Goal: Information Seeking & Learning: Find specific fact

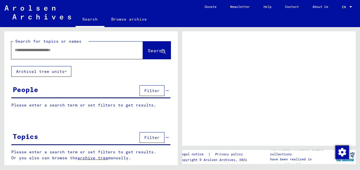
click at [101, 49] on input "text" at bounding box center [72, 50] width 115 height 6
type input "*********"
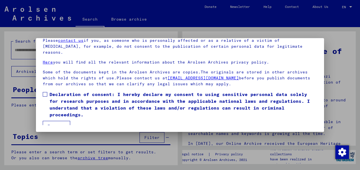
scroll to position [31, 0]
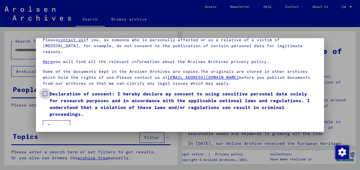
click at [44, 92] on span at bounding box center [45, 94] width 5 height 5
click at [56, 122] on button "I agree" at bounding box center [56, 126] width 27 height 11
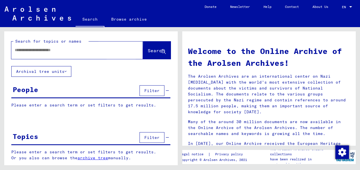
click at [148, 49] on span "Search" at bounding box center [156, 51] width 17 height 6
click at [55, 52] on input "text" at bounding box center [70, 50] width 111 height 6
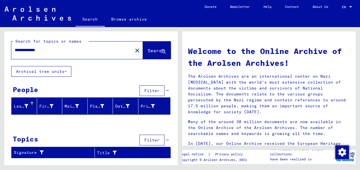
click at [36, 52] on input "**********" at bounding box center [70, 50] width 111 height 6
click at [36, 51] on input "**********" at bounding box center [70, 50] width 111 height 6
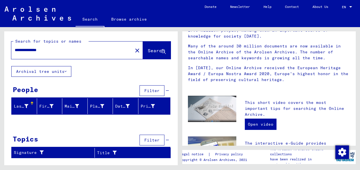
scroll to position [78, 0]
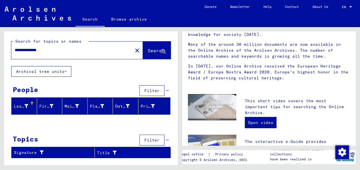
drag, startPoint x: 59, startPoint y: 52, endPoint x: 0, endPoint y: 51, distance: 59.2
click at [0, 51] on div "**********" at bounding box center [90, 96] width 180 height 138
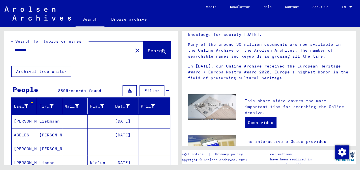
click at [41, 54] on div "********" at bounding box center [68, 50] width 115 height 13
click at [40, 50] on input "********" at bounding box center [70, 50] width 111 height 6
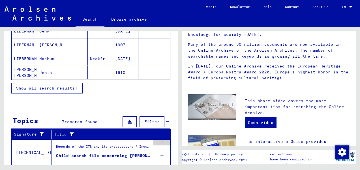
scroll to position [106, 0]
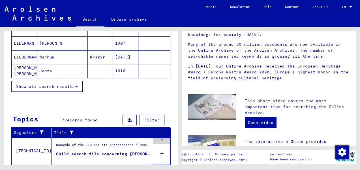
click at [55, 86] on span "Show all search results" at bounding box center [45, 86] width 59 height 5
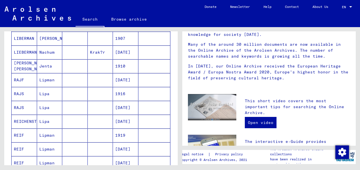
scroll to position [0, 0]
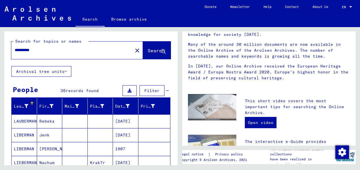
click at [50, 50] on input "**********" at bounding box center [70, 50] width 111 height 6
type input "**********"
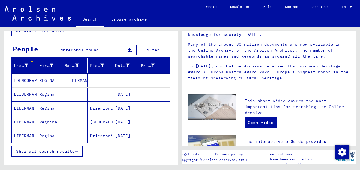
scroll to position [43, 0]
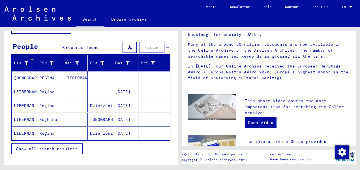
click at [128, 90] on mat-cell "[DATE]" at bounding box center [125, 92] width 25 height 14
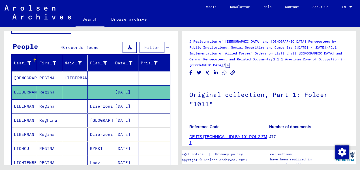
click at [225, 135] on link "DE ITS [TECHNICAL_ID] BY 101 POL 2 ZM 1" at bounding box center [228, 140] width 78 height 10
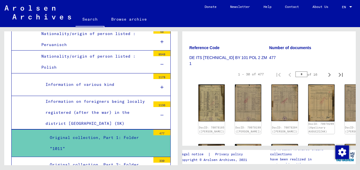
scroll to position [99, 0]
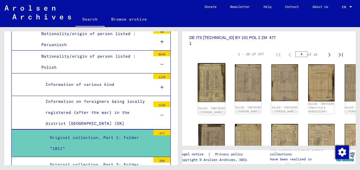
click at [208, 73] on img at bounding box center [212, 82] width 28 height 39
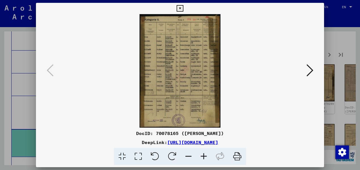
click at [204, 158] on icon at bounding box center [203, 156] width 15 height 17
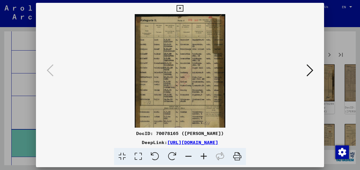
click at [204, 158] on icon at bounding box center [203, 156] width 15 height 17
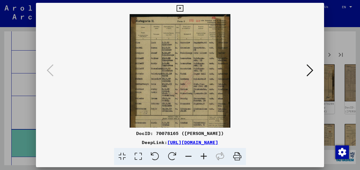
click at [204, 158] on icon at bounding box center [203, 156] width 15 height 17
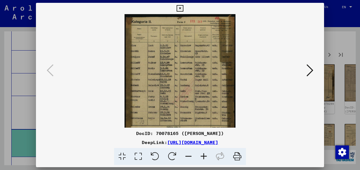
click at [204, 158] on icon at bounding box center [203, 156] width 15 height 17
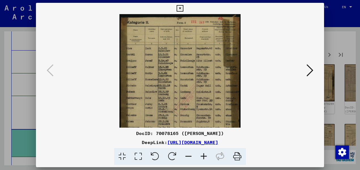
click at [182, 7] on icon at bounding box center [180, 8] width 7 height 7
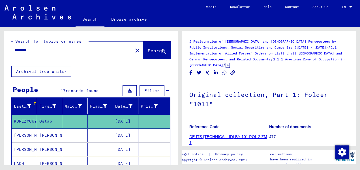
drag, startPoint x: 177, startPoint y: 56, endPoint x: 164, endPoint y: 75, distance: 22.7
click at [164, 75] on div "Search for topics or names ******** close Search Archival tree units People 17 …" at bounding box center [91, 140] width 174 height 219
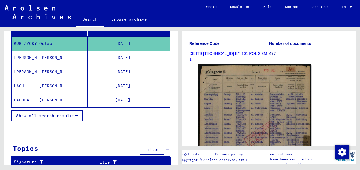
scroll to position [86, 0]
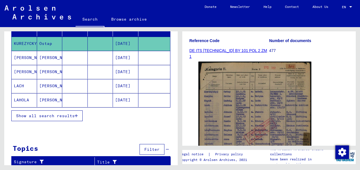
drag, startPoint x: 356, startPoint y: 71, endPoint x: 361, endPoint y: 100, distance: 29.9
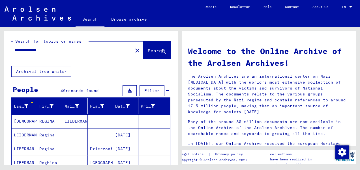
drag, startPoint x: 62, startPoint y: 51, endPoint x: 9, endPoint y: 47, distance: 53.4
drag, startPoint x: 9, startPoint y: 47, endPoint x: 108, endPoint y: 56, distance: 98.9
click at [108, 56] on div "**********" at bounding box center [68, 50] width 115 height 13
drag, startPoint x: 37, startPoint y: 50, endPoint x: 64, endPoint y: 51, distance: 27.2
drag, startPoint x: 64, startPoint y: 51, endPoint x: 54, endPoint y: 49, distance: 10.4
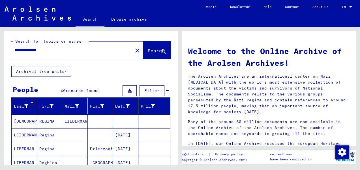
click at [54, 49] on input "**********" at bounding box center [70, 50] width 111 height 6
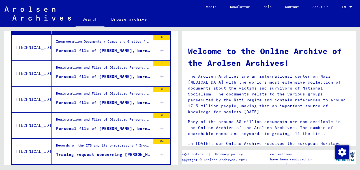
scroll to position [210, 0]
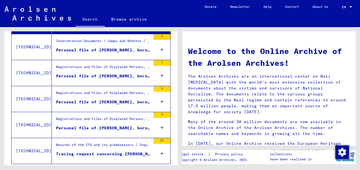
click at [93, 125] on div "Personal file of [PERSON_NAME], born on [DEMOGRAPHIC_DATA], born in [GEOGRAPHIC…" at bounding box center [103, 128] width 95 height 6
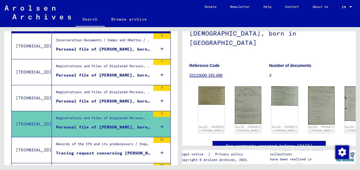
scroll to position [62, 0]
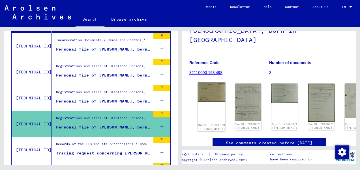
click at [206, 84] on img at bounding box center [212, 92] width 28 height 19
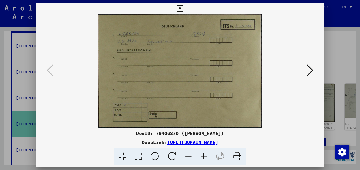
click at [313, 72] on icon at bounding box center [310, 71] width 7 height 14
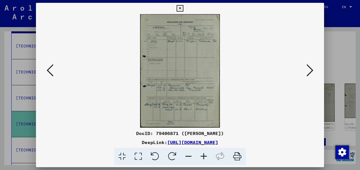
click at [182, 9] on icon at bounding box center [180, 8] width 7 height 7
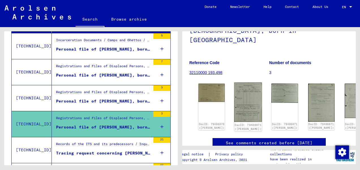
click at [234, 92] on img at bounding box center [248, 103] width 28 height 40
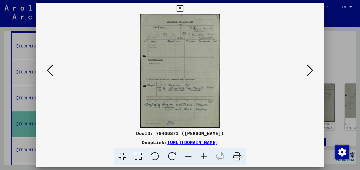
click at [179, 5] on icon at bounding box center [180, 8] width 7 height 7
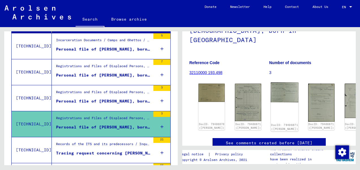
click at [271, 100] on div "DocID: 79406871 ([PERSON_NAME])" at bounding box center [285, 107] width 28 height 49
click at [271, 84] on img at bounding box center [285, 93] width 28 height 20
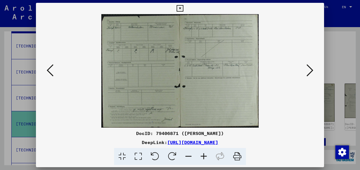
click at [264, 84] on img at bounding box center [180, 71] width 250 height 114
click at [310, 72] on icon at bounding box center [310, 71] width 7 height 14
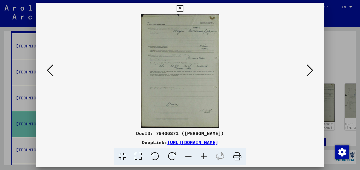
click at [310, 72] on icon at bounding box center [310, 71] width 7 height 14
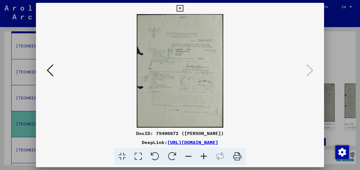
click at [181, 9] on icon at bounding box center [180, 8] width 7 height 7
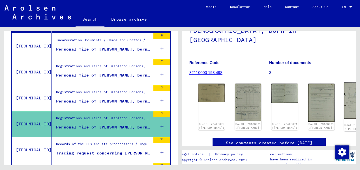
click at [344, 97] on img at bounding box center [358, 101] width 28 height 36
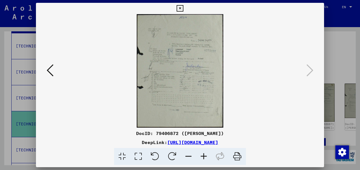
click at [178, 9] on icon at bounding box center [180, 8] width 7 height 7
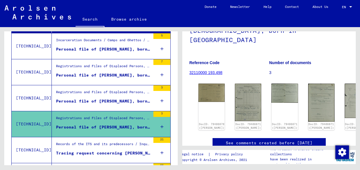
drag, startPoint x: 353, startPoint y: 73, endPoint x: 122, endPoint y: 152, distance: 243.4
click at [122, 152] on div "Tracing request concerning [PERSON_NAME]" at bounding box center [103, 154] width 95 height 6
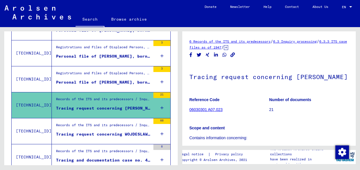
scroll to position [153, 0]
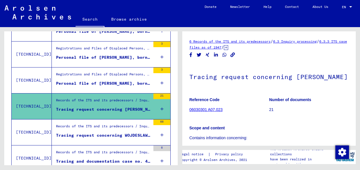
click at [110, 81] on div "Personal file of [PERSON_NAME], born on [DEMOGRAPHIC_DATA], born in [GEOGRAPHIC…" at bounding box center [103, 84] width 95 height 6
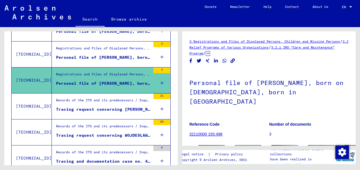
click at [114, 55] on div "Personal file of [PERSON_NAME], born on [DEMOGRAPHIC_DATA], born in [GEOGRAPHIC…" at bounding box center [103, 58] width 95 height 6
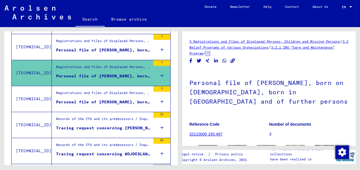
scroll to position [130, 0]
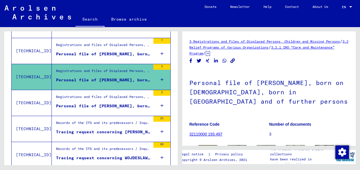
click at [137, 51] on div "Personal file of [PERSON_NAME], born on [DEMOGRAPHIC_DATA], born in [GEOGRAPHIC…" at bounding box center [103, 54] width 95 height 6
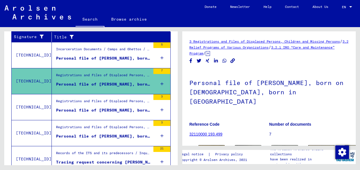
scroll to position [96, 0]
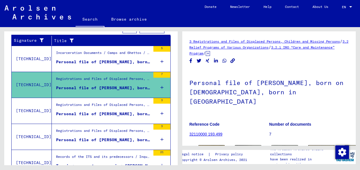
click at [140, 50] on div "Incarceration Documents / Camps and Ghettos / Mauthausen Concentration Camp / I…" at bounding box center [103, 54] width 95 height 8
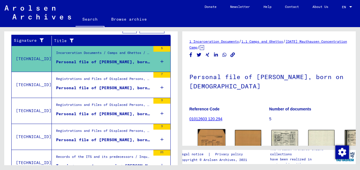
click at [209, 138] on img at bounding box center [212, 141] width 28 height 25
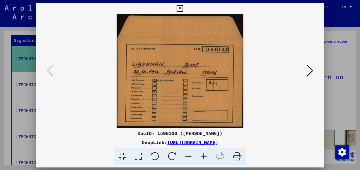
click at [209, 138] on div "DocID: 1590100 ([PERSON_NAME]) DeepLink: [URL][DOMAIN_NAME]" at bounding box center [180, 147] width 288 height 35
click at [309, 73] on icon at bounding box center [310, 71] width 7 height 14
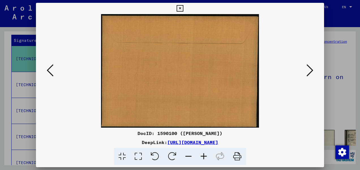
click at [309, 73] on icon at bounding box center [310, 71] width 7 height 14
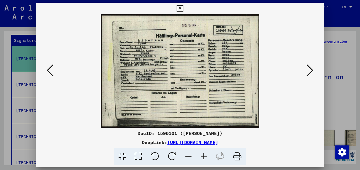
click at [309, 73] on icon at bounding box center [310, 71] width 7 height 14
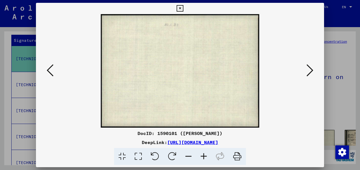
click at [309, 73] on icon at bounding box center [310, 71] width 7 height 14
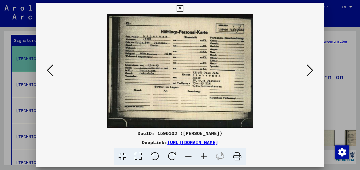
click at [309, 73] on icon at bounding box center [310, 71] width 7 height 14
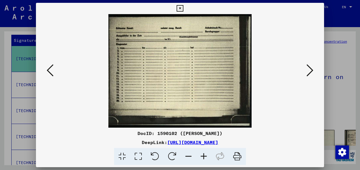
click at [179, 9] on icon at bounding box center [180, 8] width 7 height 7
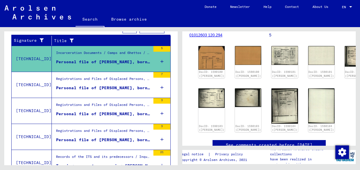
scroll to position [90, 0]
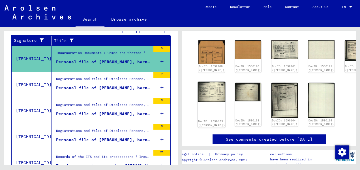
click at [203, 91] on img at bounding box center [212, 92] width 28 height 21
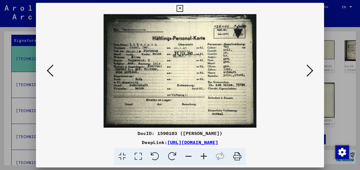
click at [203, 91] on img at bounding box center [180, 71] width 250 height 114
click at [304, 69] on img at bounding box center [180, 71] width 250 height 114
click at [310, 71] on icon at bounding box center [310, 71] width 7 height 14
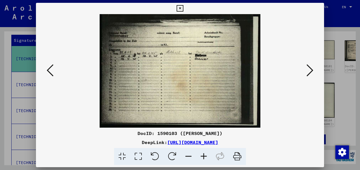
click at [178, 8] on icon at bounding box center [180, 8] width 7 height 7
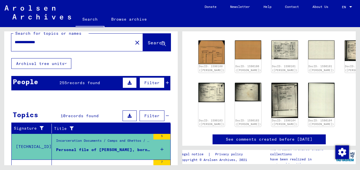
scroll to position [0, 0]
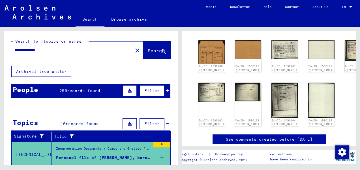
click at [48, 51] on input "**********" at bounding box center [72, 50] width 115 height 6
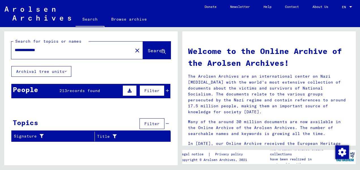
click at [75, 90] on span "records found" at bounding box center [83, 90] width 33 height 5
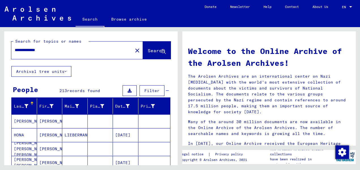
click at [146, 93] on span "Filter" at bounding box center [151, 90] width 15 height 5
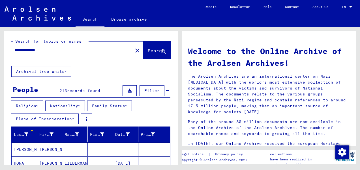
click at [127, 106] on icon at bounding box center [126, 106] width 2 height 4
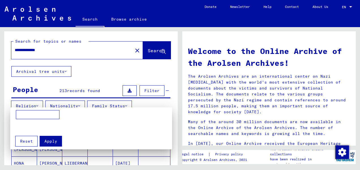
click at [106, 79] on div at bounding box center [180, 85] width 360 height 170
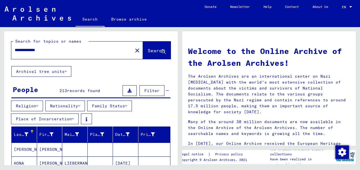
click at [41, 101] on button "Religion" at bounding box center [27, 106] width 32 height 11
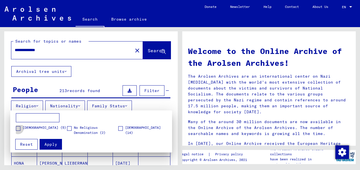
click at [19, 129] on span at bounding box center [18, 129] width 5 height 5
click at [55, 143] on span "Apply" at bounding box center [50, 144] width 13 height 5
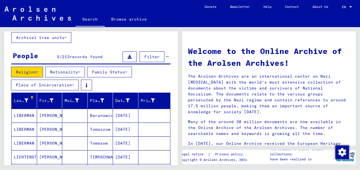
scroll to position [33, 0]
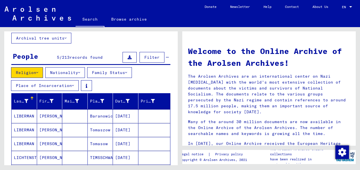
click at [75, 85] on button "Place of Incarceration" at bounding box center [45, 85] width 68 height 11
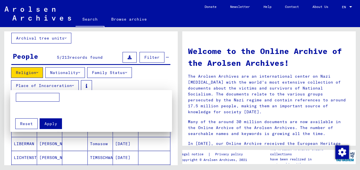
click at [75, 85] on div at bounding box center [180, 85] width 360 height 170
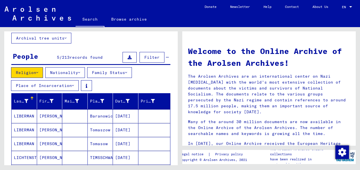
click at [80, 71] on icon at bounding box center [79, 73] width 2 height 4
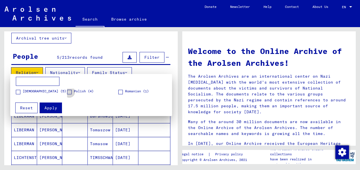
click at [71, 93] on span at bounding box center [69, 92] width 5 height 5
click at [54, 105] on button "Apply" at bounding box center [51, 108] width 22 height 11
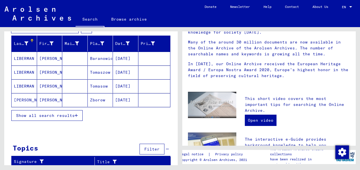
scroll to position [80, 0]
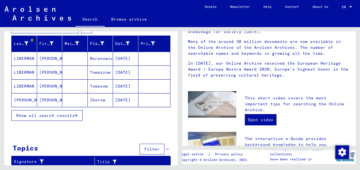
drag, startPoint x: 125, startPoint y: 159, endPoint x: 126, endPoint y: 173, distance: 13.7
click at [126, 170] on html "**********" at bounding box center [180, 85] width 360 height 170
type input "**********"
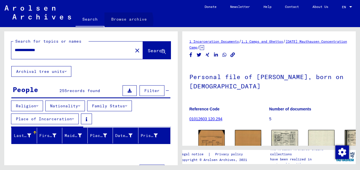
click at [124, 21] on link "Browse archive" at bounding box center [128, 19] width 49 height 14
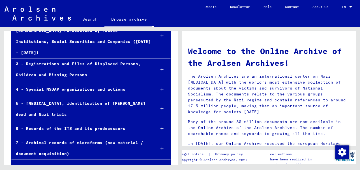
scroll to position [96, 0]
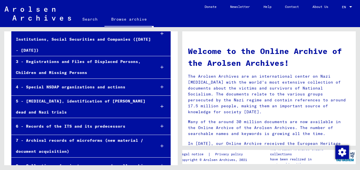
click at [84, 56] on div "3 - Registrations and Files of Displaced Persons, Children and Missing Persons" at bounding box center [81, 67] width 139 height 22
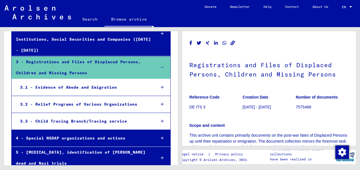
click at [93, 116] on div "3.3 - Child Tracing Branch/Tracing service" at bounding box center [84, 121] width 136 height 11
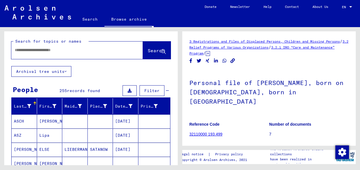
type input "*******"
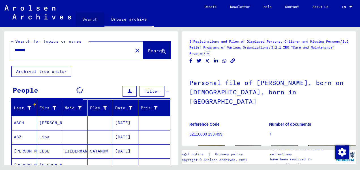
click at [85, 20] on link "Search" at bounding box center [90, 19] width 29 height 14
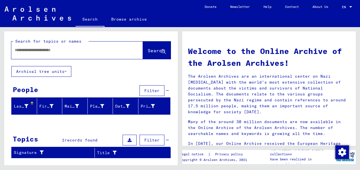
click at [77, 57] on div at bounding box center [77, 51] width 132 height 18
click at [75, 54] on div at bounding box center [68, 50] width 115 height 13
click at [70, 52] on input "text" at bounding box center [70, 50] width 111 height 6
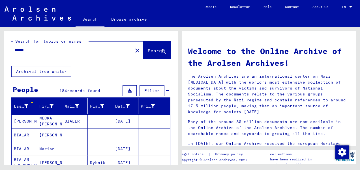
click at [53, 50] on input "******" at bounding box center [70, 50] width 111 height 6
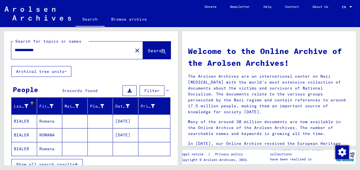
click at [16, 121] on mat-cell "BIALER" at bounding box center [24, 122] width 25 height 14
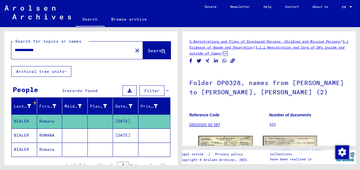
click at [89, 55] on div "**********" at bounding box center [70, 50] width 118 height 13
click at [44, 50] on input "**********" at bounding box center [72, 50] width 115 height 6
type input "*"
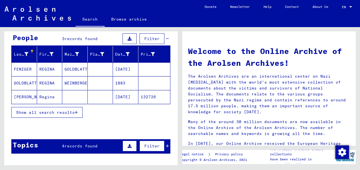
scroll to position [50, 0]
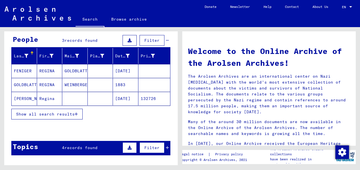
click at [45, 71] on mat-cell "REGINA" at bounding box center [49, 71] width 25 height 14
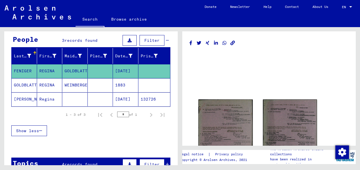
drag, startPoint x: 356, startPoint y: 53, endPoint x: 256, endPoint y: 32, distance: 102.0
click at [256, 32] on div "DocID: 86129848 DocID: 86129848 See comments created before [DATE]" at bounding box center [269, 88] width 174 height 115
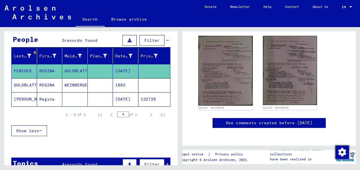
scroll to position [65, 0]
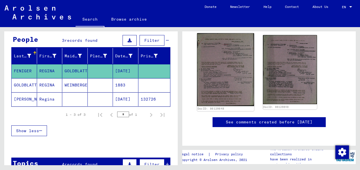
click at [217, 83] on img at bounding box center [225, 69] width 57 height 73
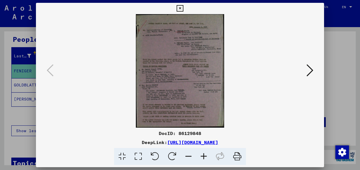
click at [203, 155] on icon at bounding box center [203, 156] width 15 height 17
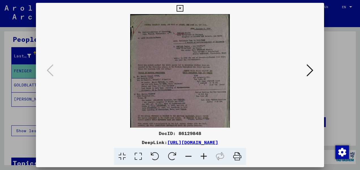
click at [203, 155] on icon at bounding box center [203, 156] width 15 height 17
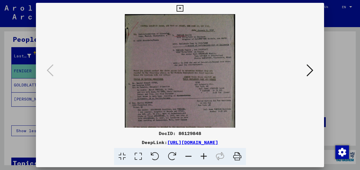
click at [203, 155] on icon at bounding box center [203, 156] width 15 height 17
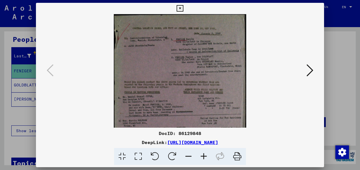
click at [203, 155] on icon at bounding box center [203, 156] width 15 height 17
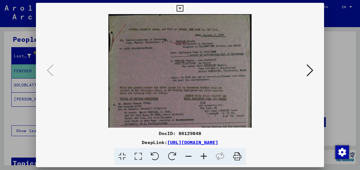
click at [203, 155] on icon at bounding box center [203, 156] width 15 height 17
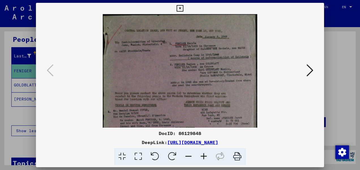
click at [313, 69] on icon at bounding box center [310, 71] width 7 height 14
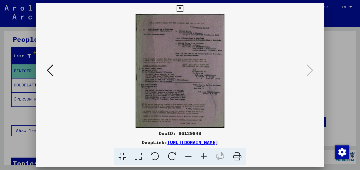
click at [182, 9] on icon at bounding box center [180, 8] width 7 height 7
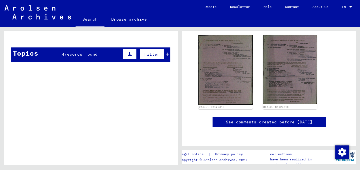
scroll to position [162, 0]
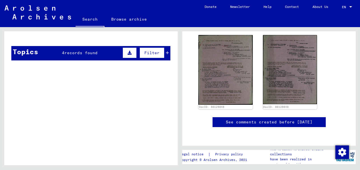
click at [69, 52] on span "records found" at bounding box center [81, 52] width 33 height 5
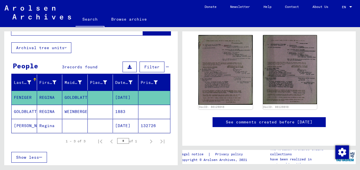
scroll to position [0, 0]
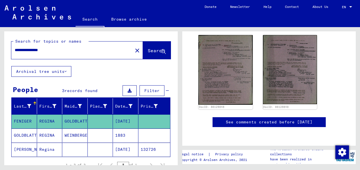
drag, startPoint x: 36, startPoint y: 50, endPoint x: -1, endPoint y: 50, distance: 37.4
click at [0, 50] on html "**********" at bounding box center [180, 85] width 360 height 170
type input "**********"
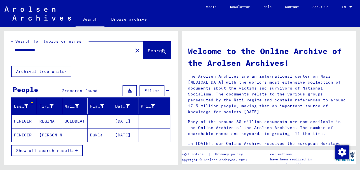
click at [48, 123] on mat-cell "REGINA" at bounding box center [49, 122] width 25 height 14
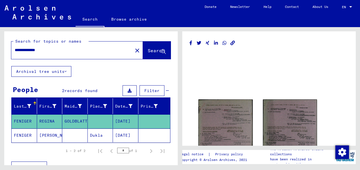
click at [21, 136] on icon at bounding box center [23, 147] width 14 height 23
click at [45, 136] on mat-cell "[PERSON_NAME]" at bounding box center [49, 136] width 25 height 14
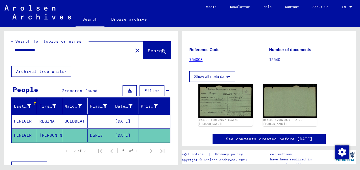
scroll to position [57, 0]
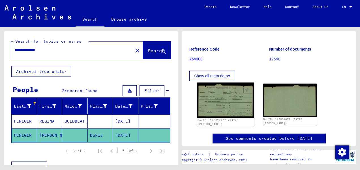
click at [232, 108] on img at bounding box center [225, 100] width 57 height 35
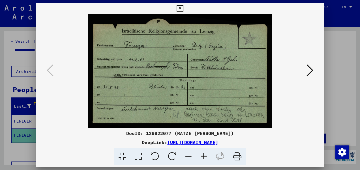
click at [308, 69] on icon at bounding box center [310, 71] width 7 height 14
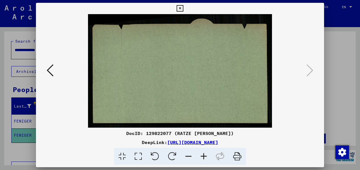
click at [179, 8] on icon at bounding box center [180, 8] width 7 height 7
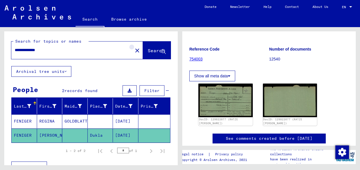
click at [134, 50] on mat-icon "close" at bounding box center [137, 50] width 7 height 7
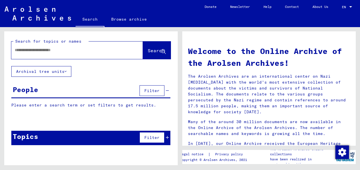
click at [31, 51] on input "text" at bounding box center [70, 50] width 111 height 6
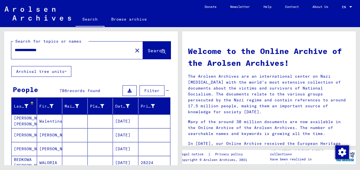
type input "**********"
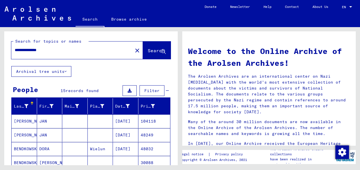
click at [98, 148] on mat-cell "Wielun" at bounding box center [100, 149] width 25 height 14
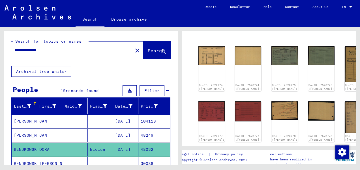
scroll to position [53, 0]
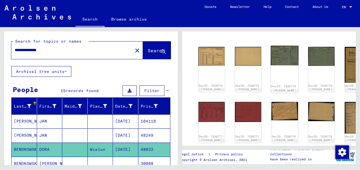
click at [271, 52] on img at bounding box center [285, 56] width 28 height 20
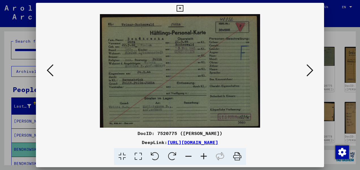
click at [310, 70] on icon at bounding box center [310, 71] width 7 height 14
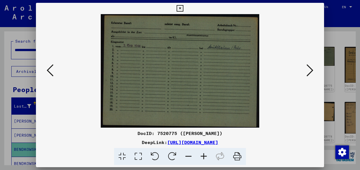
click at [310, 70] on icon at bounding box center [310, 71] width 7 height 14
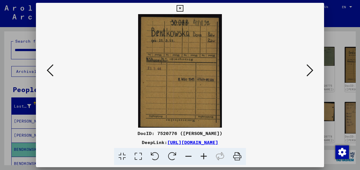
click at [310, 70] on icon at bounding box center [310, 71] width 7 height 14
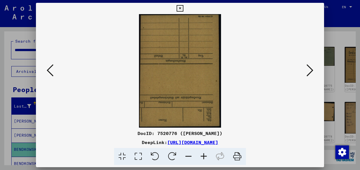
click at [51, 72] on icon at bounding box center [50, 71] width 7 height 14
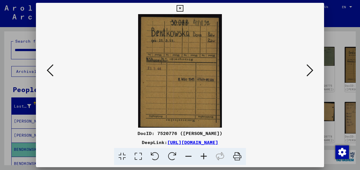
click at [312, 74] on icon at bounding box center [310, 71] width 7 height 14
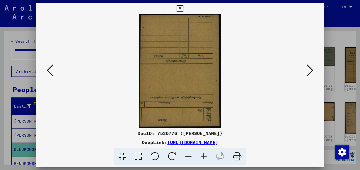
click at [312, 74] on icon at bounding box center [310, 71] width 7 height 14
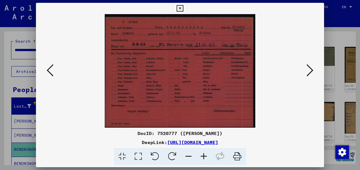
click at [312, 74] on icon at bounding box center [310, 71] width 7 height 14
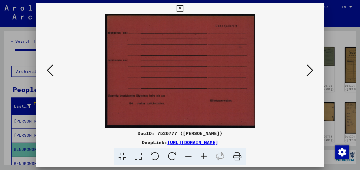
click at [312, 74] on icon at bounding box center [310, 71] width 7 height 14
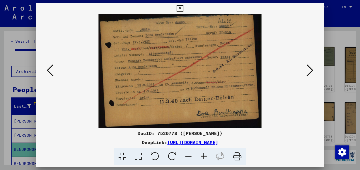
click at [310, 72] on icon at bounding box center [310, 71] width 7 height 14
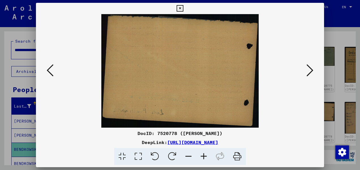
click at [310, 72] on icon at bounding box center [310, 71] width 7 height 14
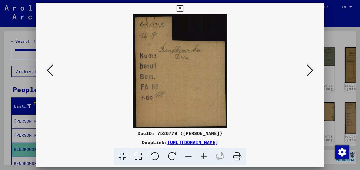
click at [310, 72] on icon at bounding box center [310, 71] width 7 height 14
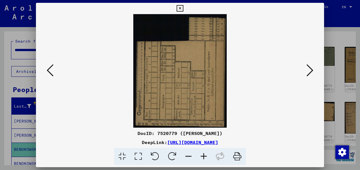
click at [310, 72] on icon at bounding box center [310, 71] width 7 height 14
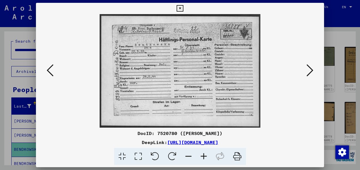
click at [310, 72] on icon at bounding box center [310, 71] width 7 height 14
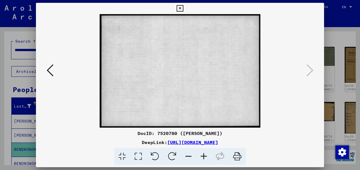
click at [181, 10] on icon at bounding box center [180, 8] width 7 height 7
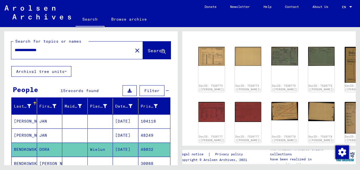
click at [73, 48] on input "**********" at bounding box center [72, 50] width 115 height 6
type input "**********"
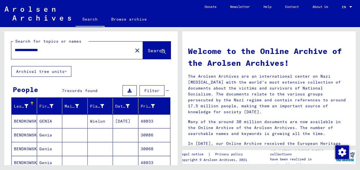
click at [20, 123] on mat-cell "BENDKOWSKA" at bounding box center [24, 122] width 25 height 14
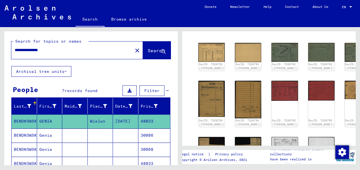
scroll to position [83, 0]
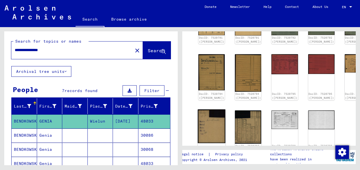
click at [209, 126] on img at bounding box center [212, 127] width 28 height 34
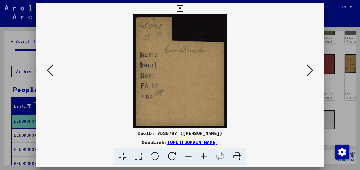
click at [209, 126] on div "DocID: 7520797 ([PERSON_NAME]) DeepLink: [URL][DOMAIN_NAME]" at bounding box center [180, 84] width 288 height 163
click at [305, 70] on img at bounding box center [180, 71] width 250 height 114
click at [311, 69] on icon at bounding box center [310, 71] width 7 height 14
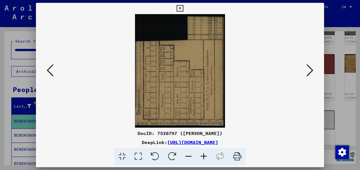
click at [311, 69] on icon at bounding box center [310, 71] width 7 height 14
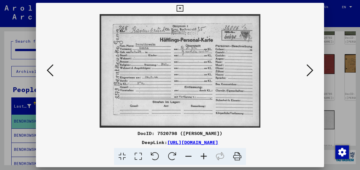
click at [311, 69] on icon at bounding box center [310, 71] width 7 height 14
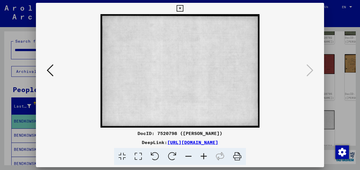
click at [181, 8] on icon at bounding box center [180, 8] width 7 height 7
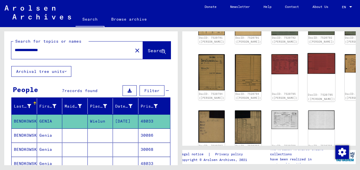
click at [307, 65] on img at bounding box center [321, 63] width 28 height 21
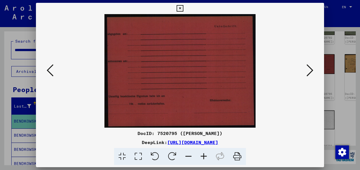
drag, startPoint x: 297, startPoint y: 65, endPoint x: 310, endPoint y: 73, distance: 15.9
click at [310, 73] on icon at bounding box center [310, 71] width 7 height 14
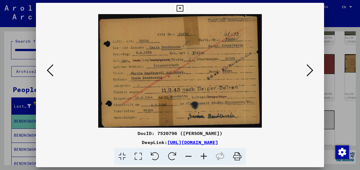
click at [310, 73] on icon at bounding box center [310, 71] width 7 height 14
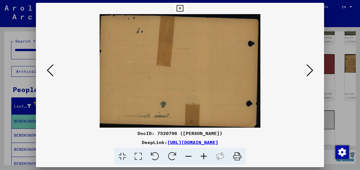
click at [310, 73] on icon at bounding box center [310, 71] width 7 height 14
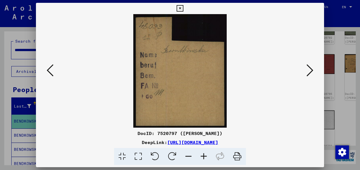
click at [179, 7] on icon at bounding box center [180, 8] width 7 height 7
